Goal: Task Accomplishment & Management: Manage account settings

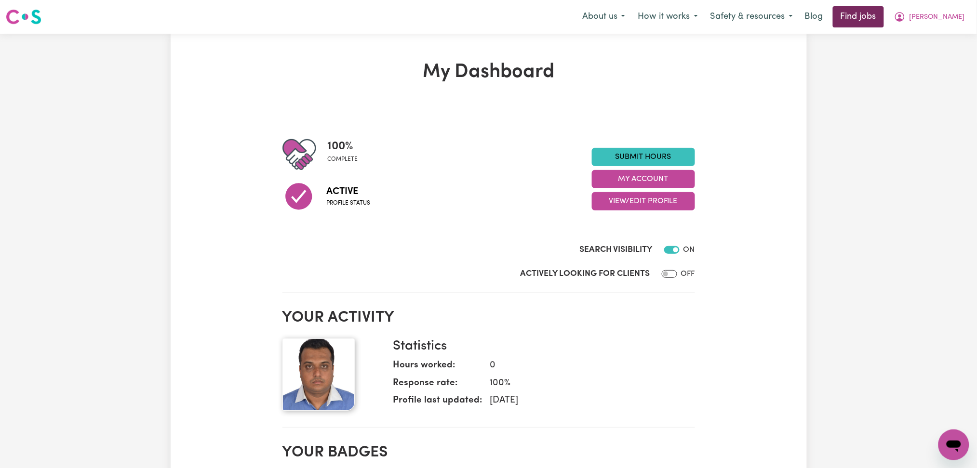
click at [881, 11] on link "Find jobs" at bounding box center [857, 16] width 51 height 21
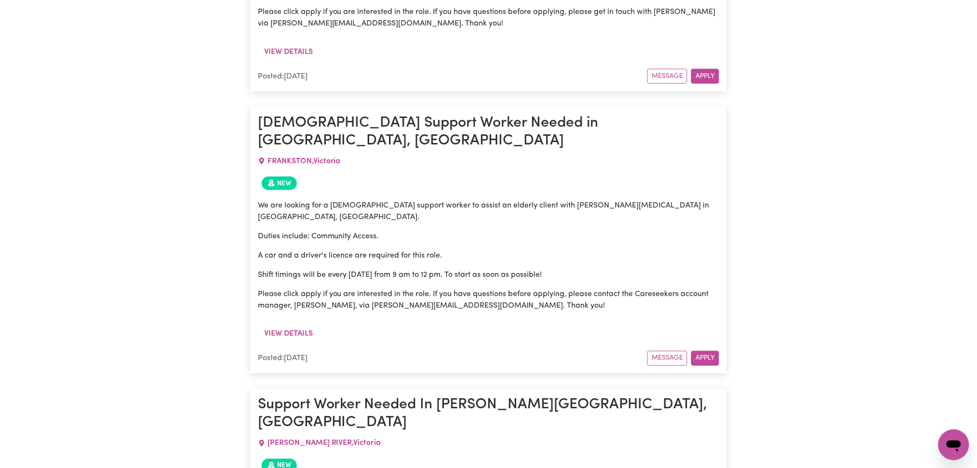
scroll to position [3147, 0]
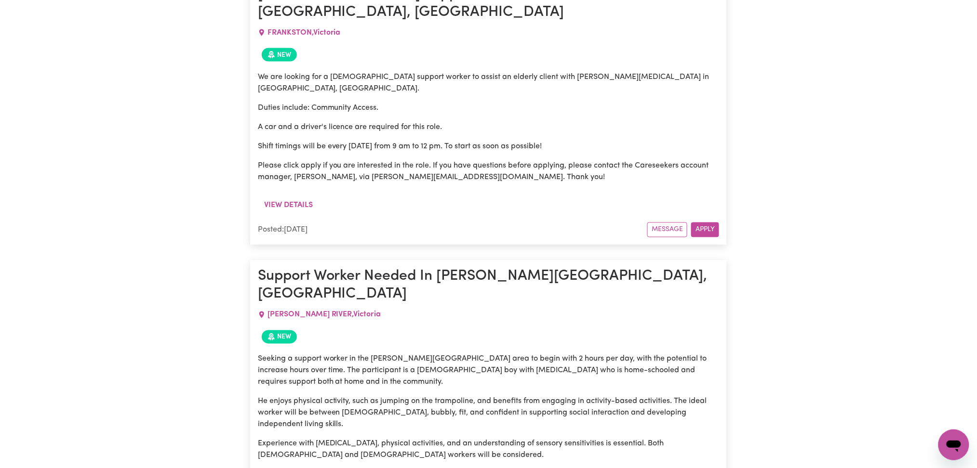
click at [219, 226] on div "Search By Suburb By State Show Filters Showing 23 jobs Support Worker Needed Fo…" at bounding box center [488, 235] width 977 height 5989
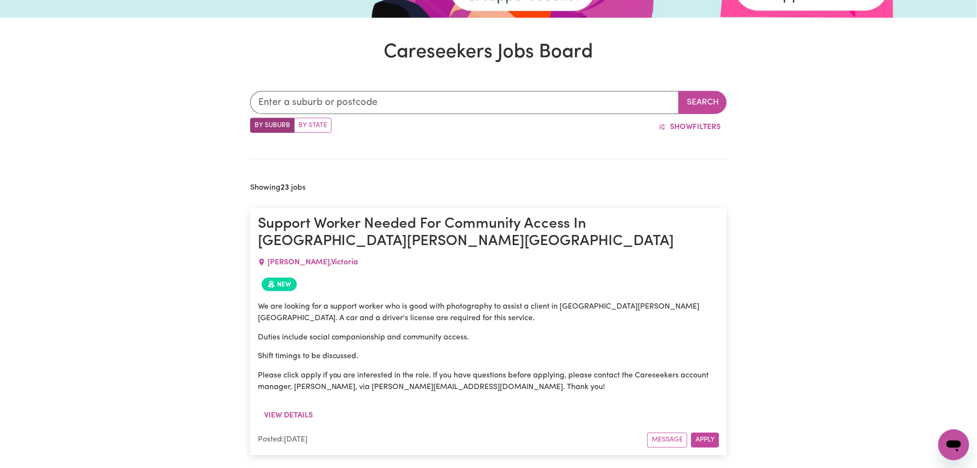
scroll to position [0, 0]
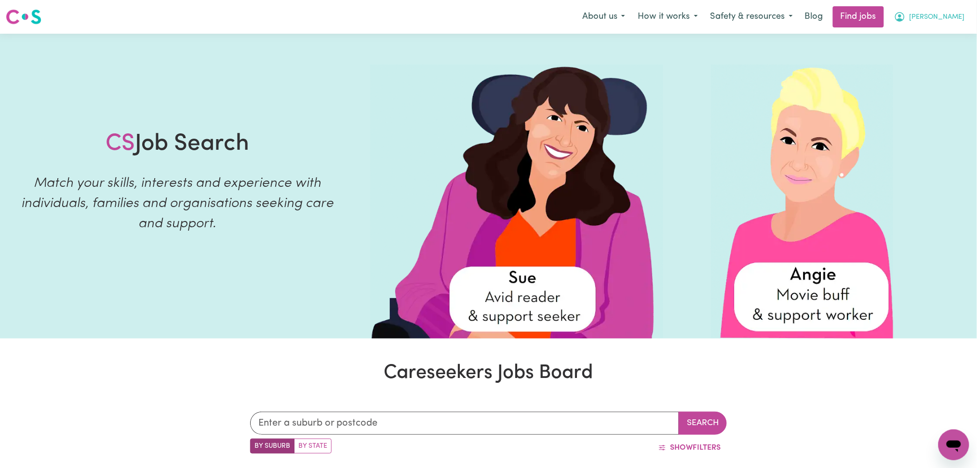
click at [938, 24] on button "[PERSON_NAME]" at bounding box center [928, 17] width 83 height 20
click at [944, 22] on span "[PERSON_NAME]" at bounding box center [936, 17] width 55 height 11
click at [935, 54] on link "My Dashboard" at bounding box center [932, 55] width 76 height 18
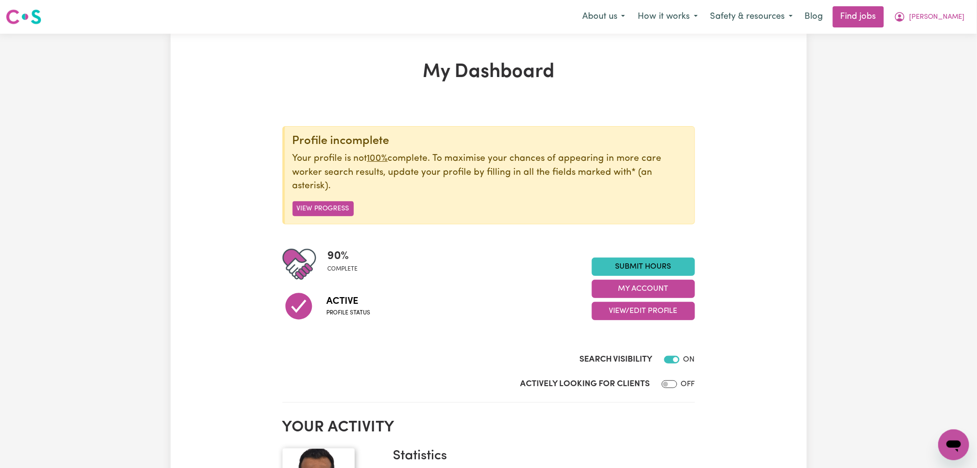
scroll to position [64, 0]
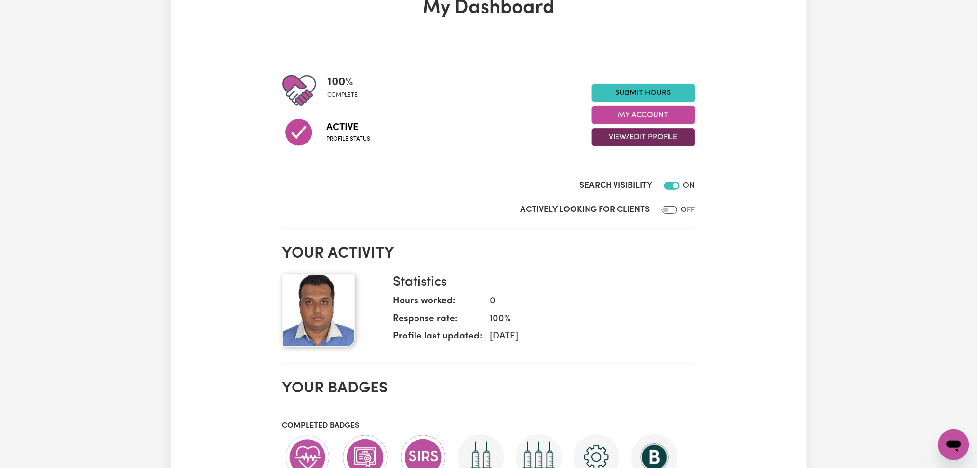
click at [622, 135] on button "View/Edit Profile" at bounding box center [643, 137] width 103 height 18
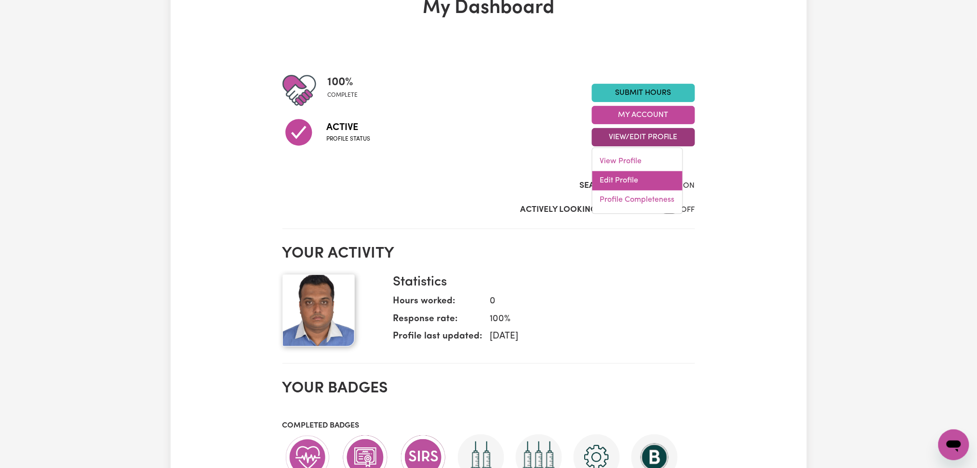
click at [621, 180] on link "Edit Profile" at bounding box center [637, 181] width 90 height 19
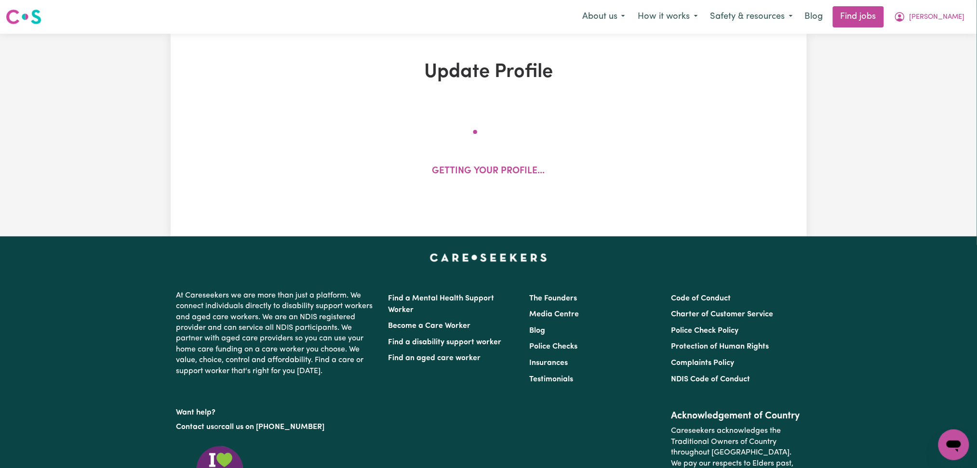
select select "[DEMOGRAPHIC_DATA]"
select select "Australian PR"
select select "Studying a healthcare related degree or qualification"
select select "45"
select select "58"
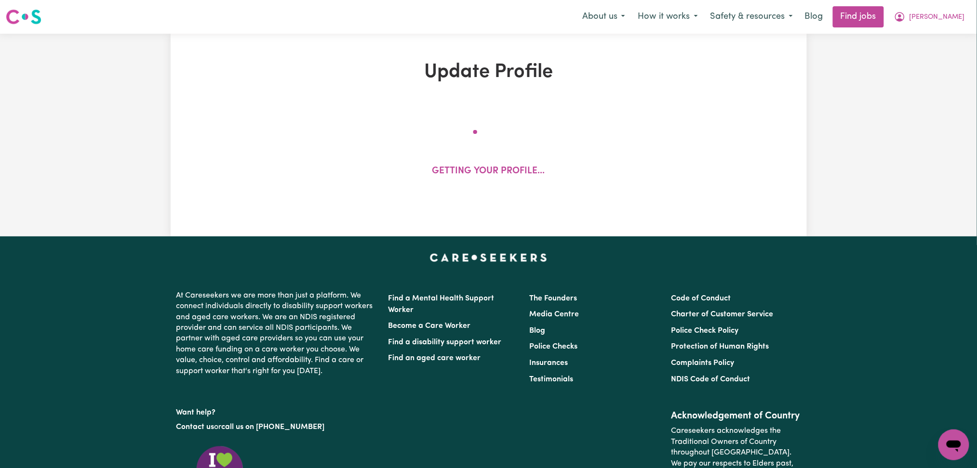
select select "74"
select select "90"
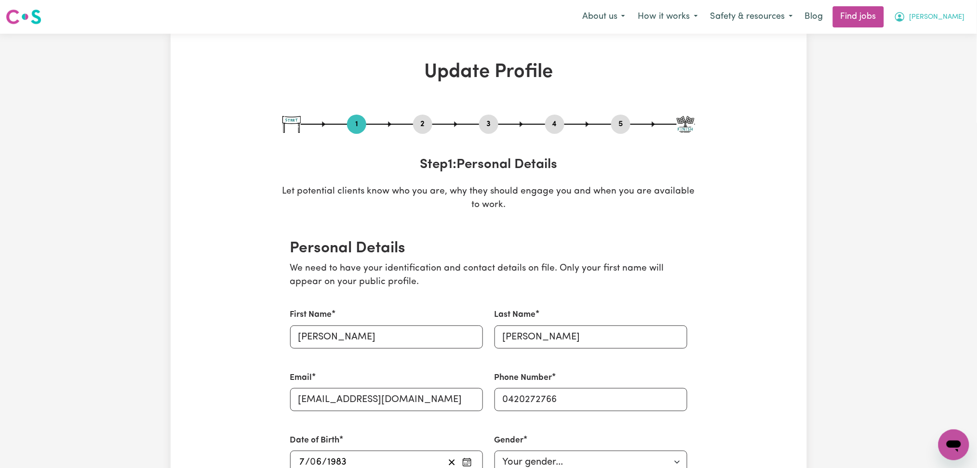
click at [959, 11] on button "[PERSON_NAME]" at bounding box center [928, 17] width 83 height 20
click at [861, 21] on div "About us How it works Safety & resources Blog Find jobs [PERSON_NAME] My Accoun…" at bounding box center [773, 16] width 395 height 21
click at [879, 16] on link "Find jobs" at bounding box center [857, 16] width 51 height 21
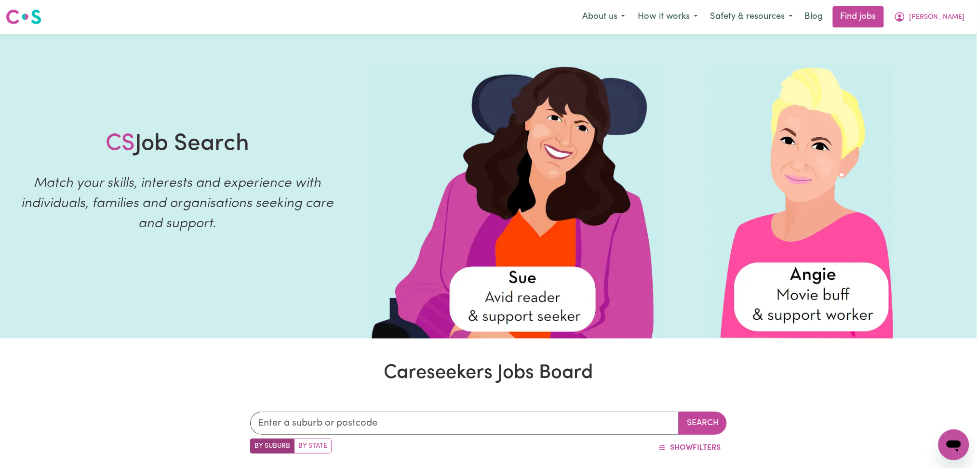
click at [950, 17] on span "[PERSON_NAME]" at bounding box center [936, 17] width 55 height 11
click at [929, 72] on link "Logout" at bounding box center [932, 74] width 76 height 18
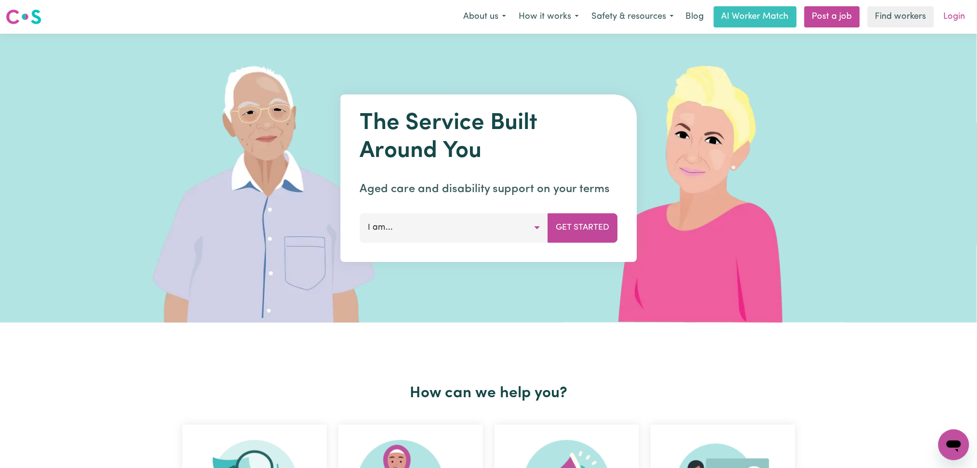
click at [944, 24] on link "Login" at bounding box center [954, 16] width 33 height 21
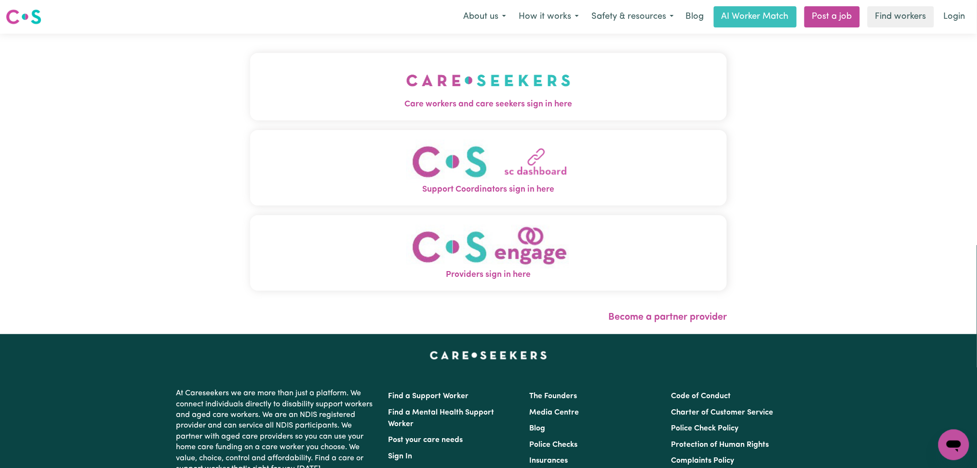
click at [380, 81] on button "Care workers and care seekers sign in here" at bounding box center [488, 86] width 477 height 67
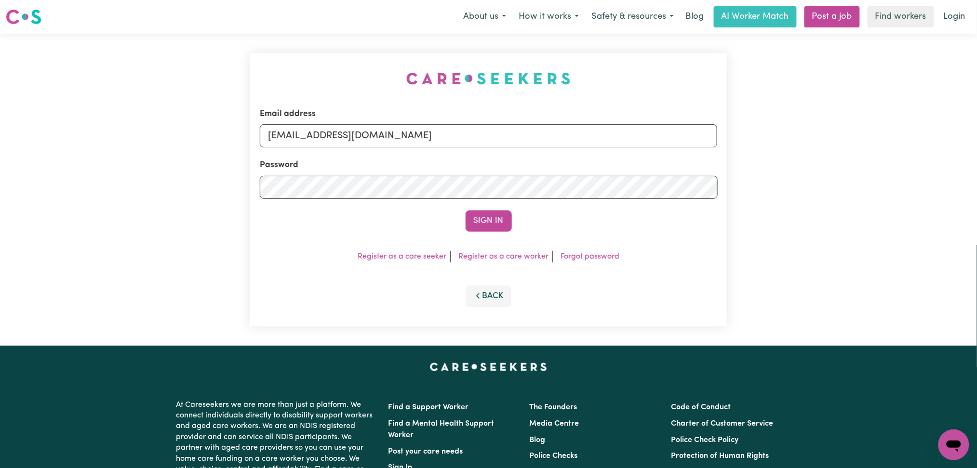
click at [395, 153] on form "Email address [EMAIL_ADDRESS][DOMAIN_NAME] Password Sign In" at bounding box center [489, 170] width 458 height 124
drag, startPoint x: 371, startPoint y: 125, endPoint x: 366, endPoint y: 143, distance: 18.6
click at [371, 125] on input "[EMAIL_ADDRESS][DOMAIN_NAME]" at bounding box center [489, 135] width 458 height 23
drag, startPoint x: 319, startPoint y: 136, endPoint x: 555, endPoint y: 136, distance: 236.5
click at [555, 136] on input "Superuser~[EMAIL_ADDRESS][DOMAIN_NAME]" at bounding box center [489, 135] width 458 height 23
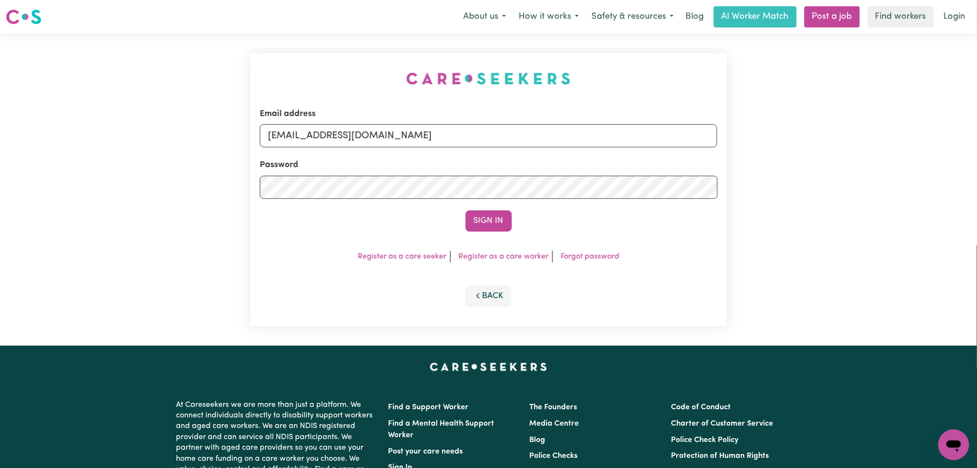
type input "[EMAIL_ADDRESS][DOMAIN_NAME]"
click at [469, 205] on form "Email address [EMAIL_ADDRESS][DOMAIN_NAME] Password Sign In" at bounding box center [489, 170] width 458 height 124
click at [478, 220] on button "Sign In" at bounding box center [488, 221] width 46 height 21
